Goal: Information Seeking & Learning: Learn about a topic

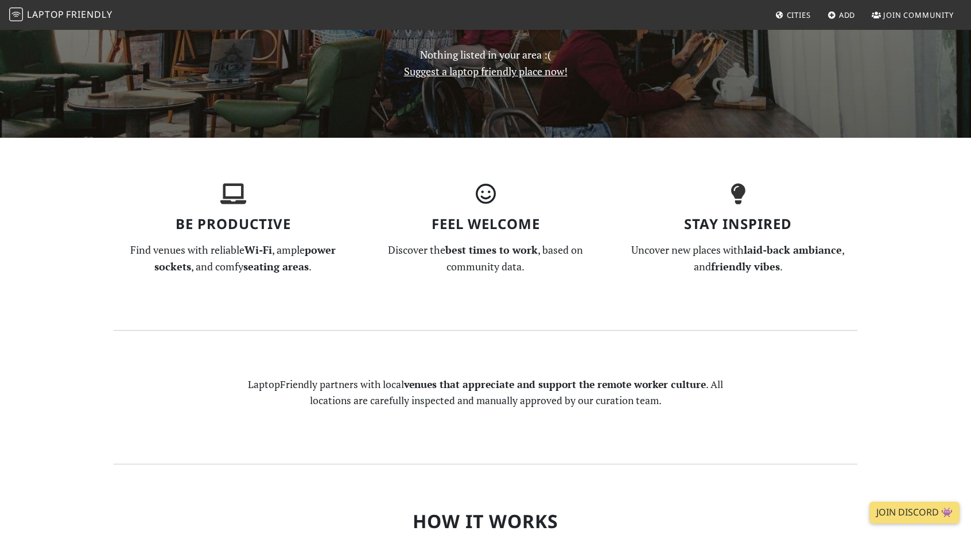
scroll to position [272, 0]
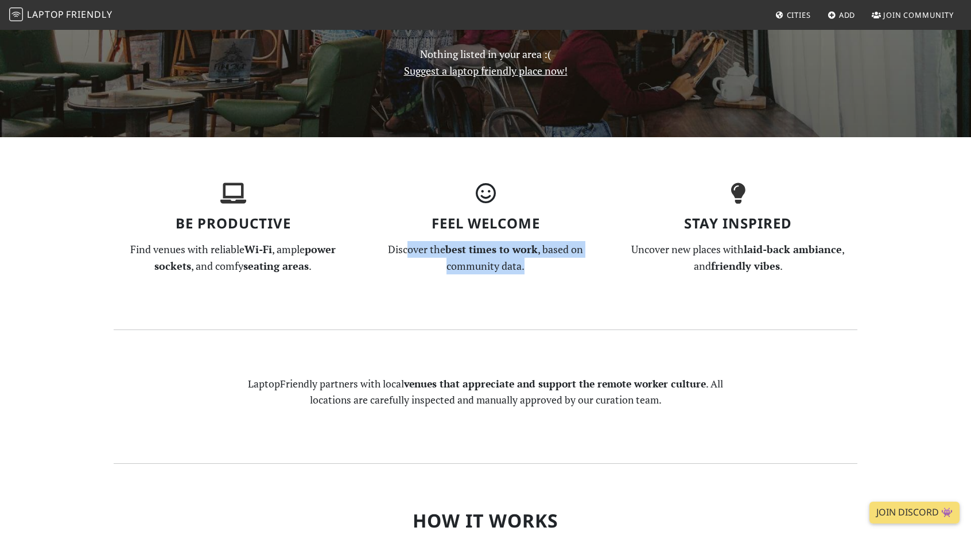
drag, startPoint x: 405, startPoint y: 251, endPoint x: 552, endPoint y: 269, distance: 148.6
click at [552, 269] on p "Discover the best times to work , based on community data." at bounding box center [485, 257] width 239 height 33
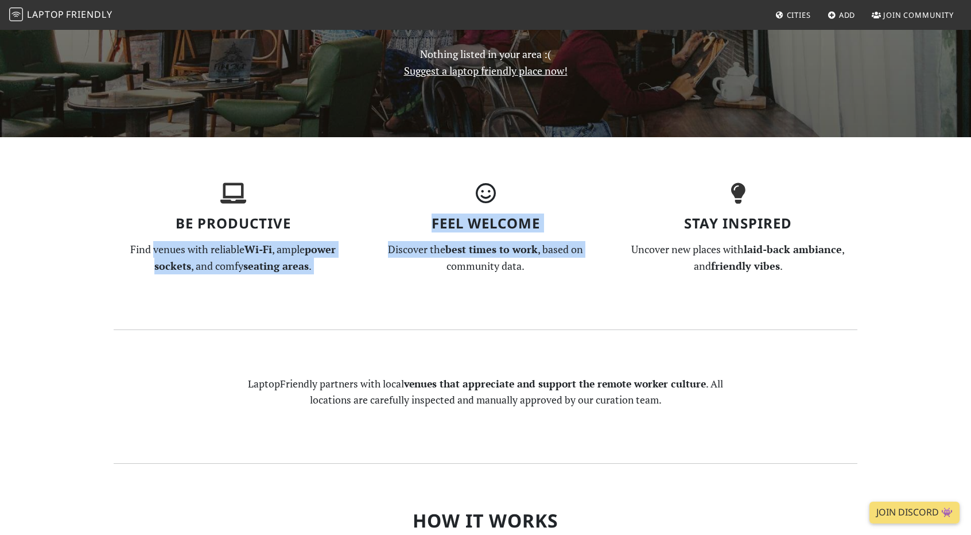
drag, startPoint x: 151, startPoint y: 245, endPoint x: 368, endPoint y: 292, distance: 222.2
click at [368, 292] on section "Be Productive Find venues with reliable Wi-Fi , ample power sockets , and comfy…" at bounding box center [486, 233] width 758 height 192
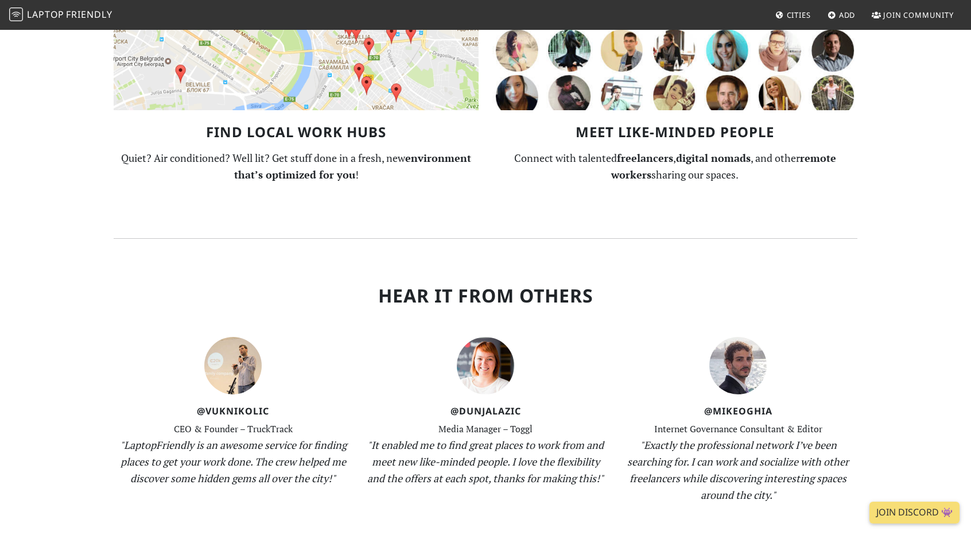
scroll to position [842, 0]
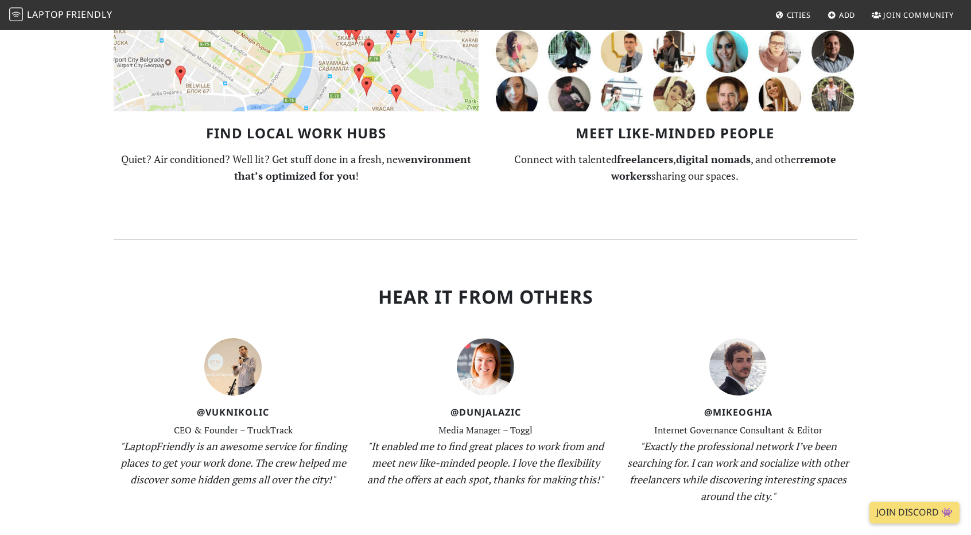
click at [292, 97] on img at bounding box center [296, 51] width 365 height 119
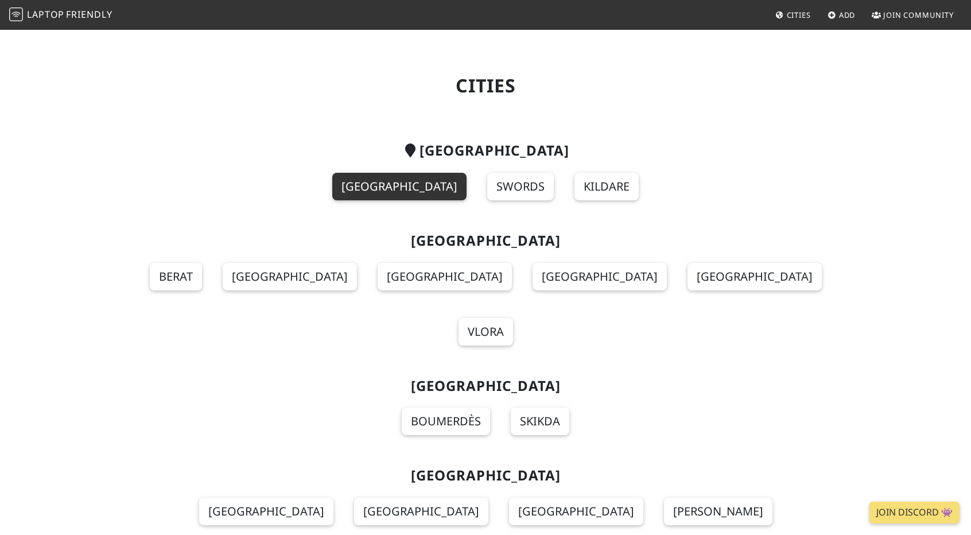
click at [413, 192] on link "[GEOGRAPHIC_DATA]" at bounding box center [399, 187] width 134 height 28
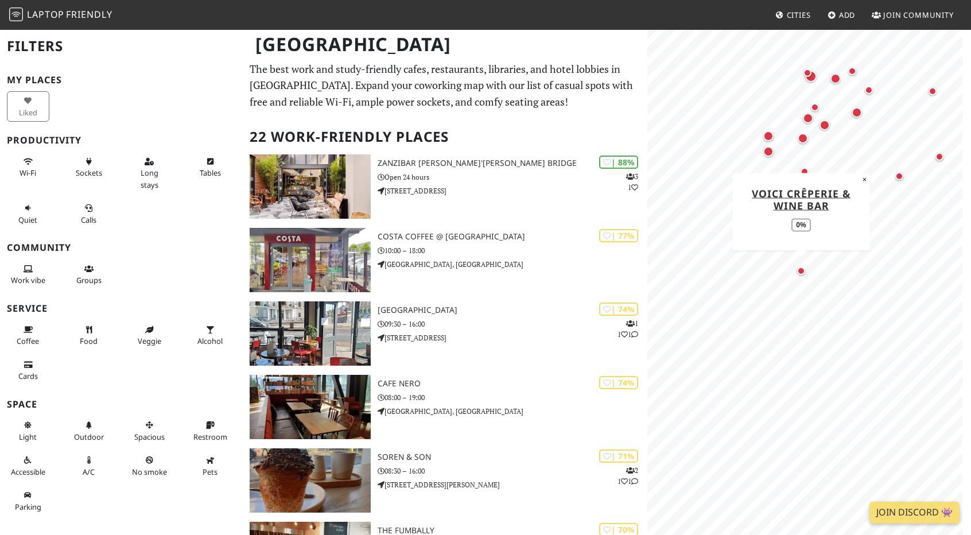
click at [800, 272] on div "Map marker" at bounding box center [801, 271] width 8 height 8
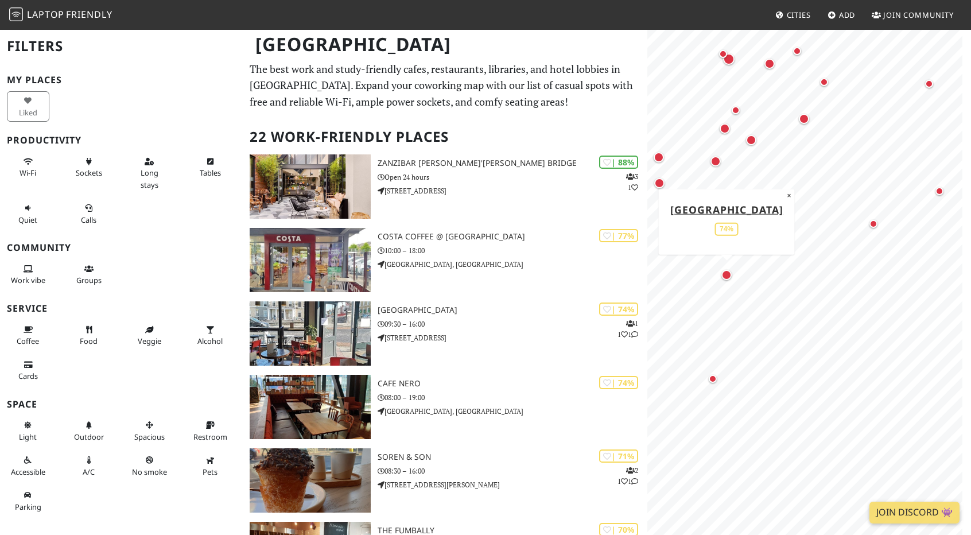
click at [731, 273] on div "Map marker" at bounding box center [727, 275] width 10 height 10
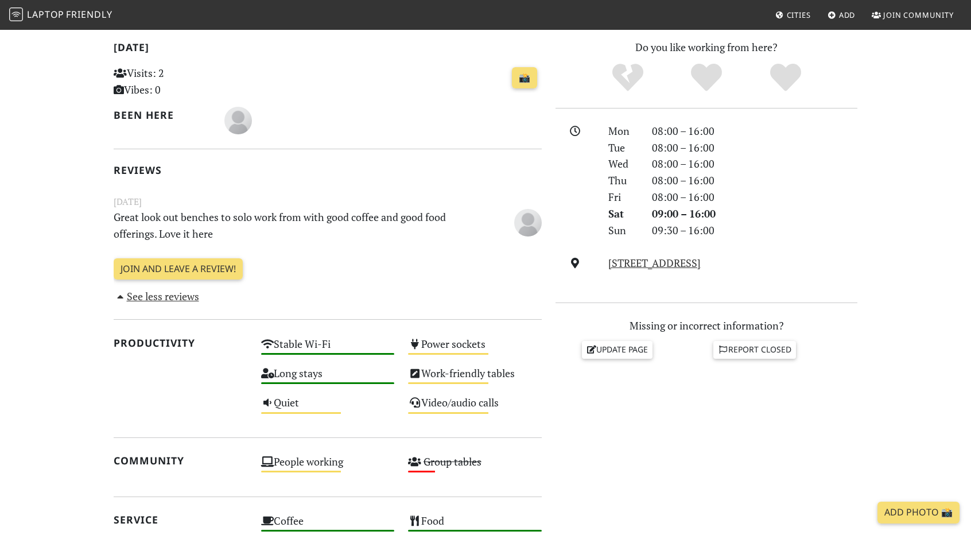
scroll to position [244, 0]
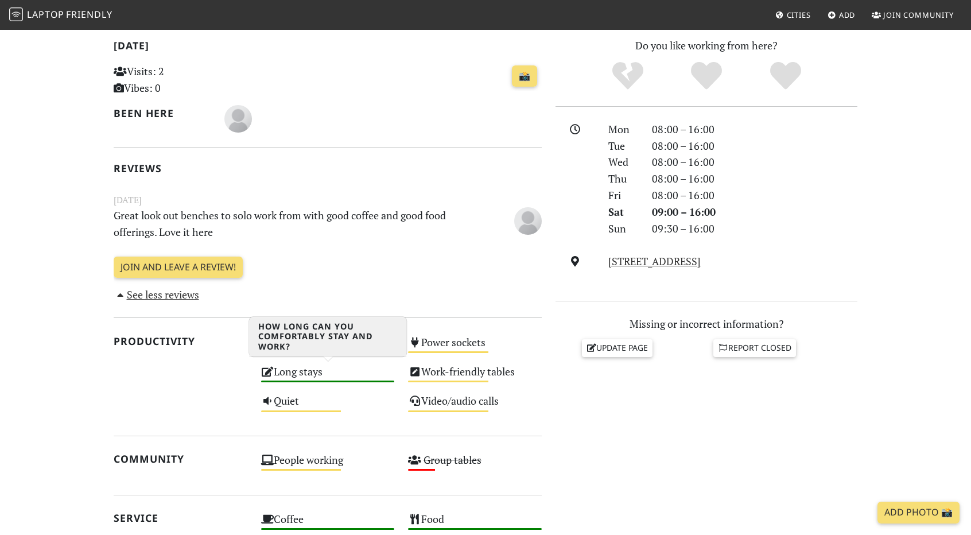
click at [300, 371] on div "Long stays High" at bounding box center [328, 376] width 148 height 29
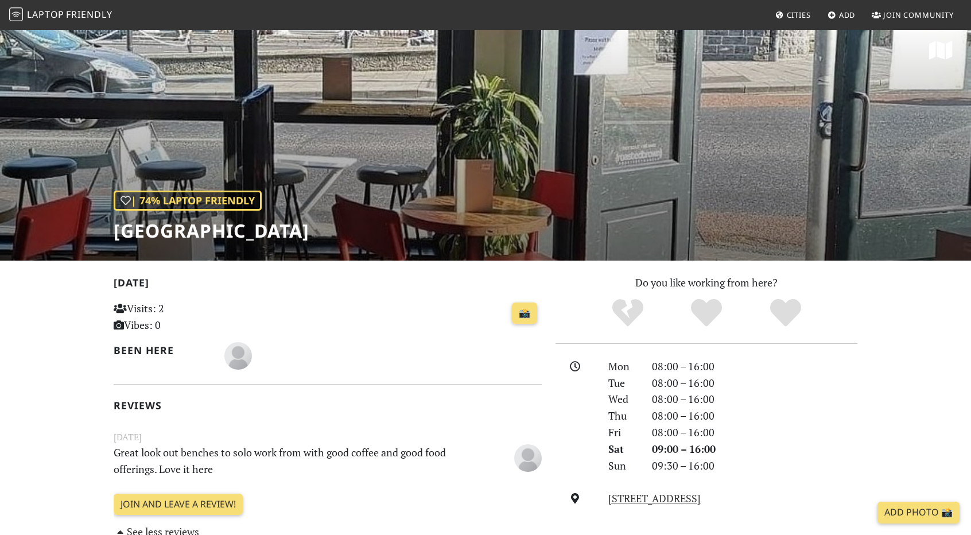
scroll to position [0, 0]
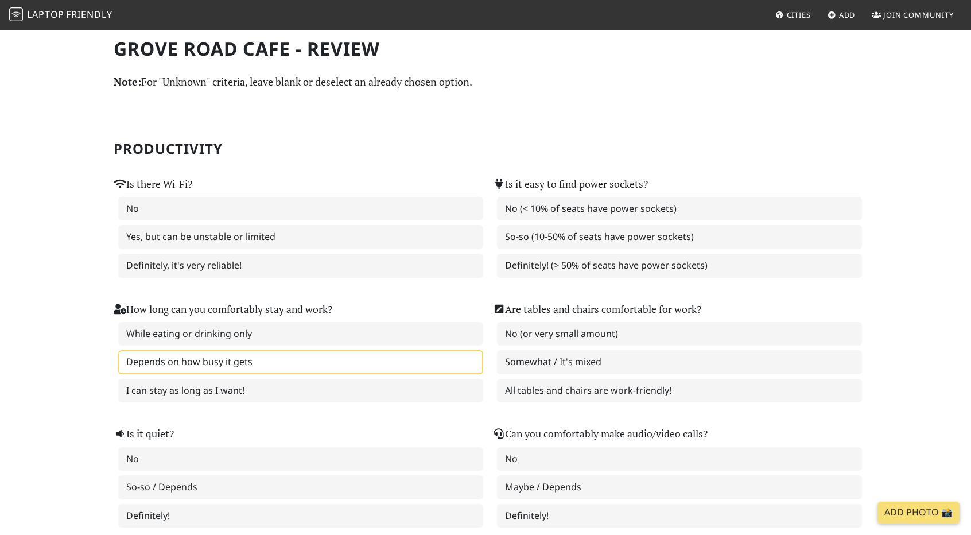
click at [269, 356] on label "Depends on how busy it gets" at bounding box center [300, 362] width 365 height 24
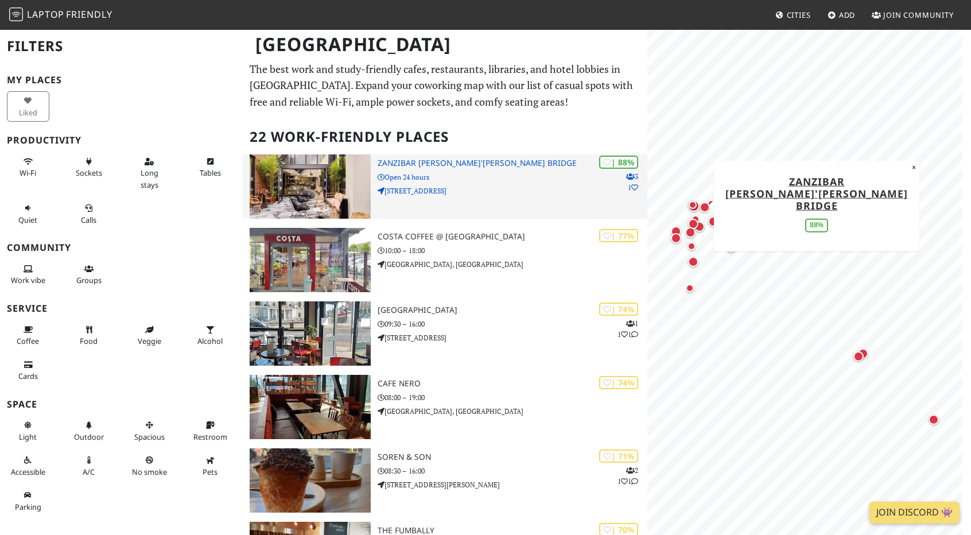
click at [508, 198] on div "| 88% 3 1 [GEOGRAPHIC_DATA][PERSON_NAME][GEOGRAPHIC_DATA][PERSON_NAME] Open 24 …" at bounding box center [513, 186] width 270 height 64
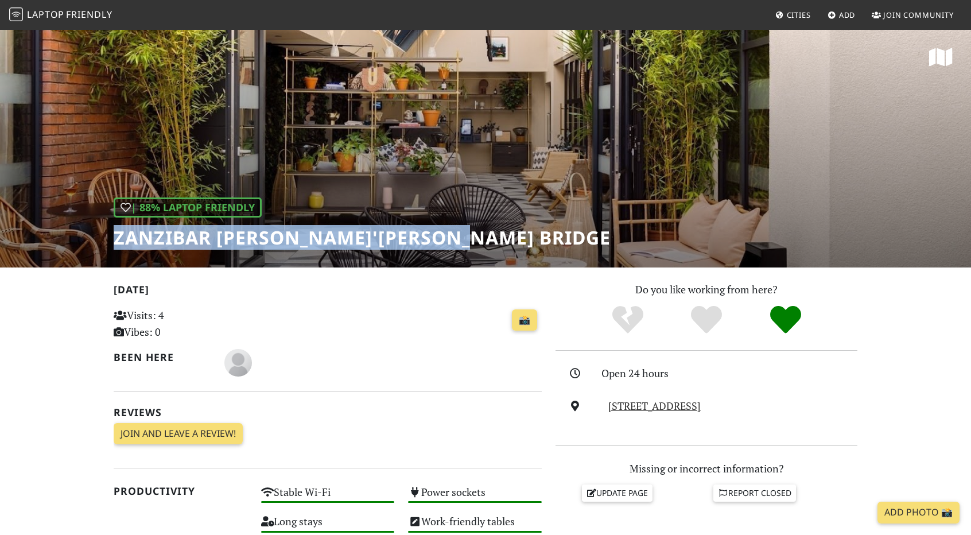
drag, startPoint x: 117, startPoint y: 237, endPoint x: 482, endPoint y: 241, distance: 364.6
click at [482, 241] on div "| 88% Laptop Friendly Zanzibar Locke, Ha'penny Bridge" at bounding box center [485, 148] width 971 height 239
copy h1 "Zanzibar Locke, Ha'penny Bridge"
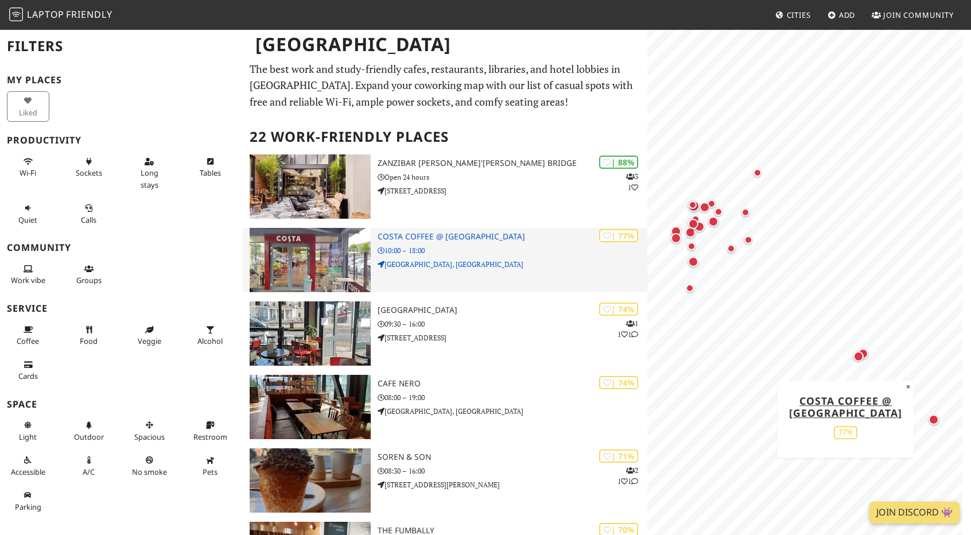
click at [518, 242] on div "| 77% Costa Coffee @ Park Pointe 10:00 – 18:00 Park Pointe, Glenageary Road Upp…" at bounding box center [513, 260] width 270 height 64
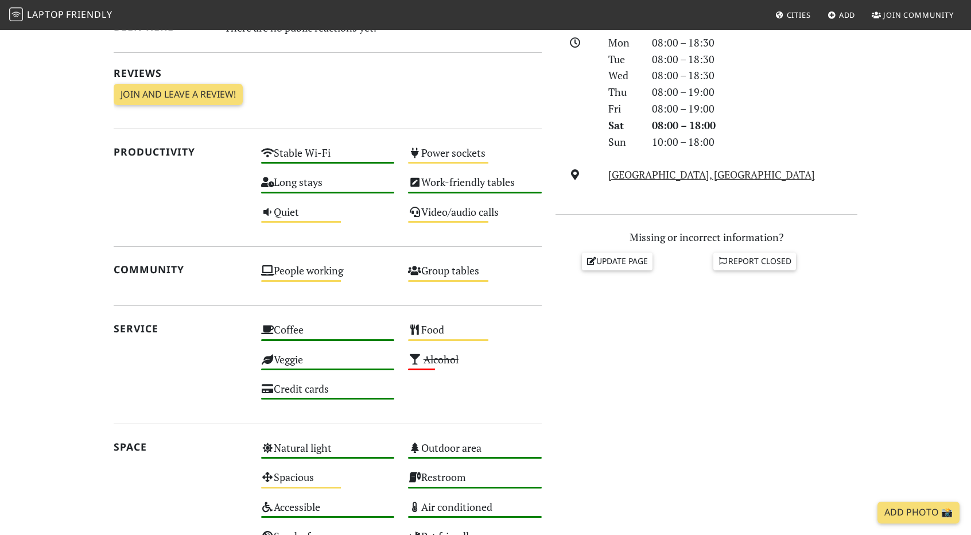
scroll to position [331, 0]
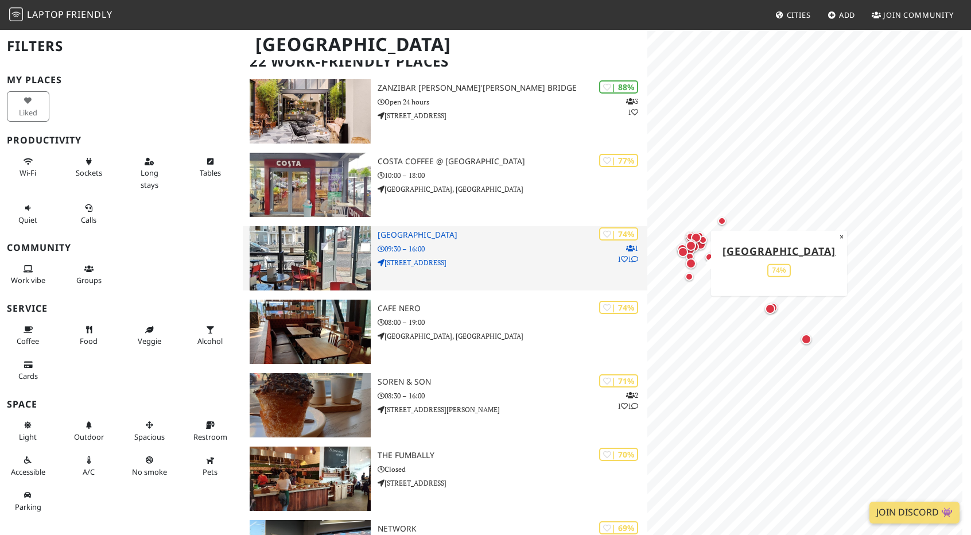
scroll to position [78, 0]
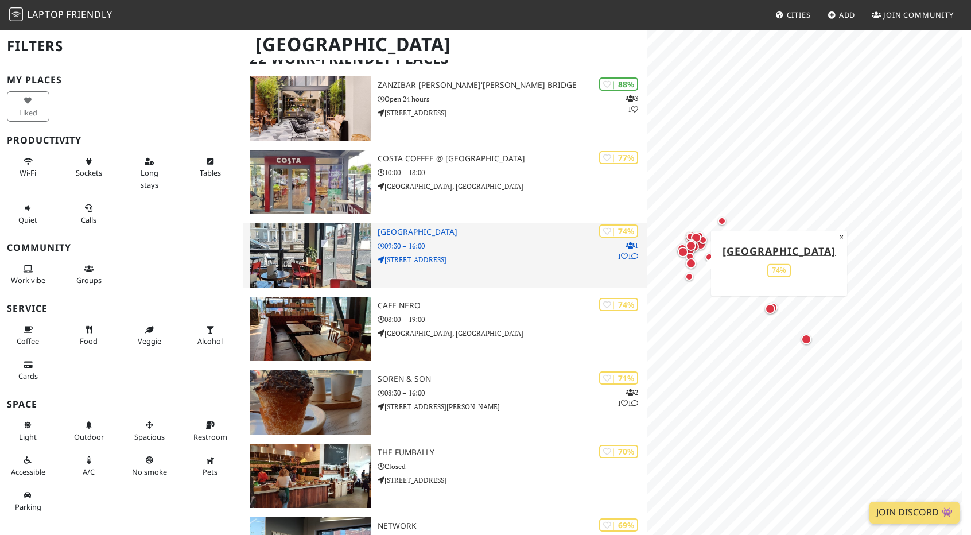
click at [531, 257] on p "1 Rathmines Road Lower" at bounding box center [513, 259] width 270 height 11
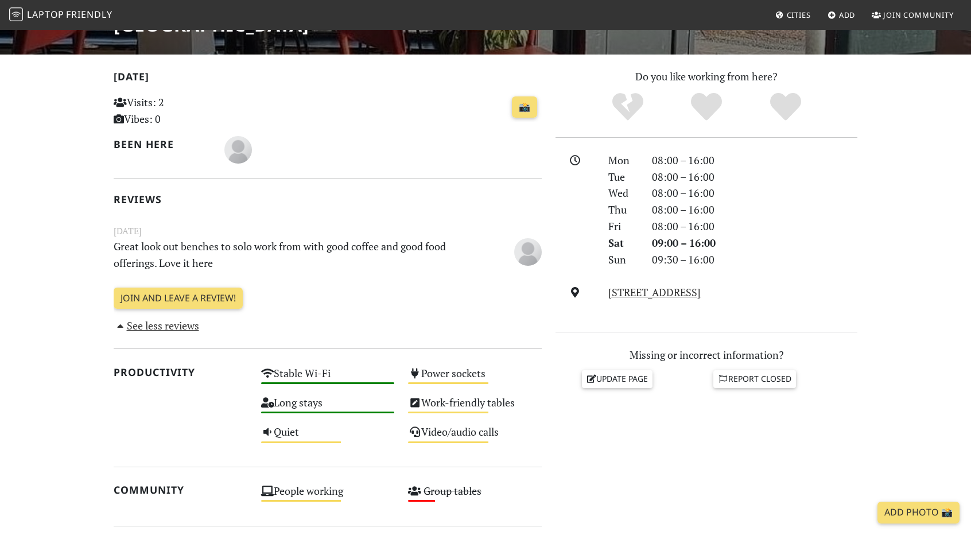
scroll to position [214, 0]
